Goal: Entertainment & Leisure: Browse casually

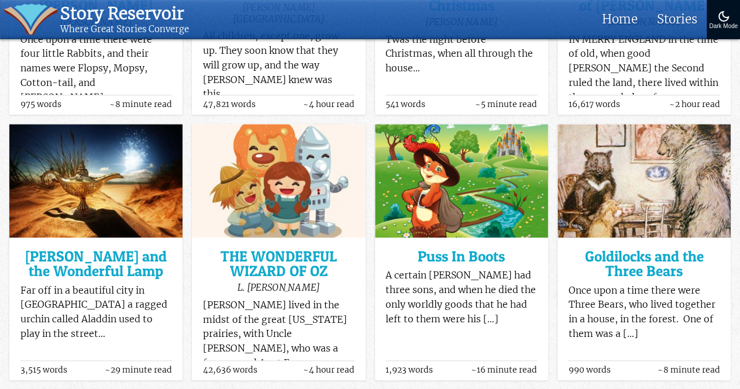
scroll to position [341, 0]
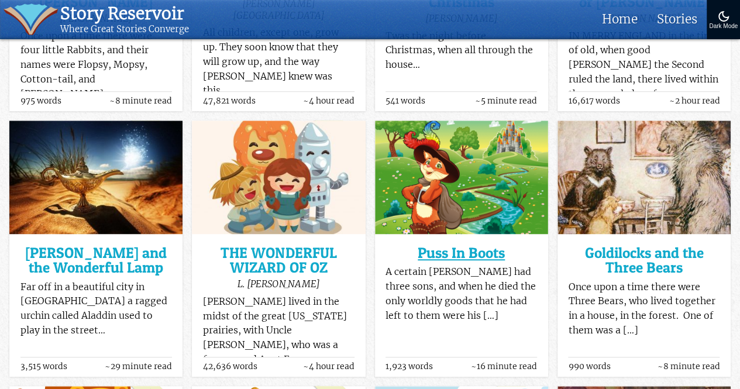
click at [482, 249] on h3 "Puss In Boots" at bounding box center [462, 253] width 152 height 15
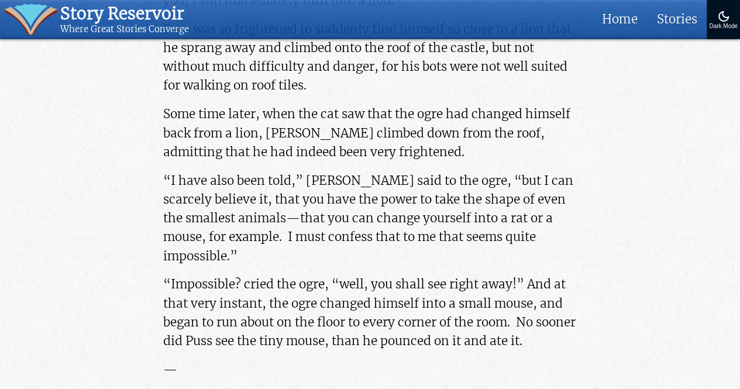
scroll to position [3374, 0]
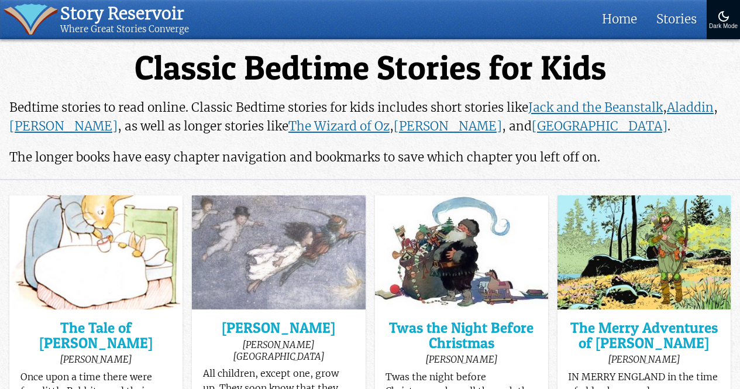
scroll to position [341, 0]
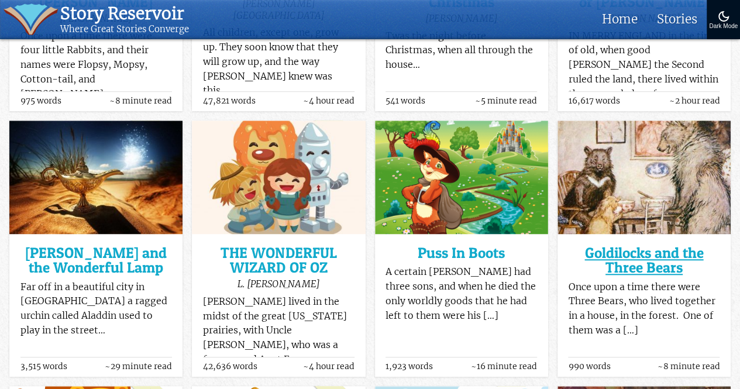
click at [634, 259] on h3 "Goldilocks and the Three Bears" at bounding box center [644, 261] width 152 height 30
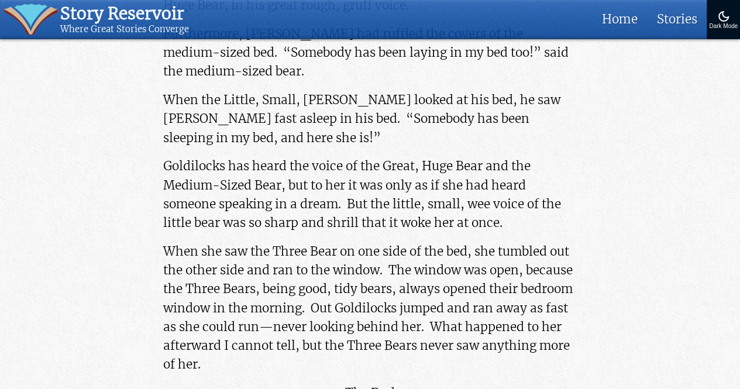
scroll to position [2122, 0]
